Goal: Navigation & Orientation: Find specific page/section

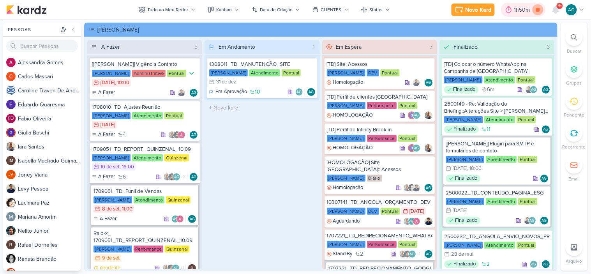
scroll to position [151, 0]
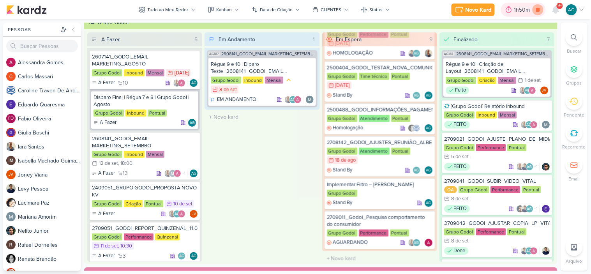
click at [536, 12] on icon at bounding box center [538, 9] width 11 height 11
